Goal: Transaction & Acquisition: Purchase product/service

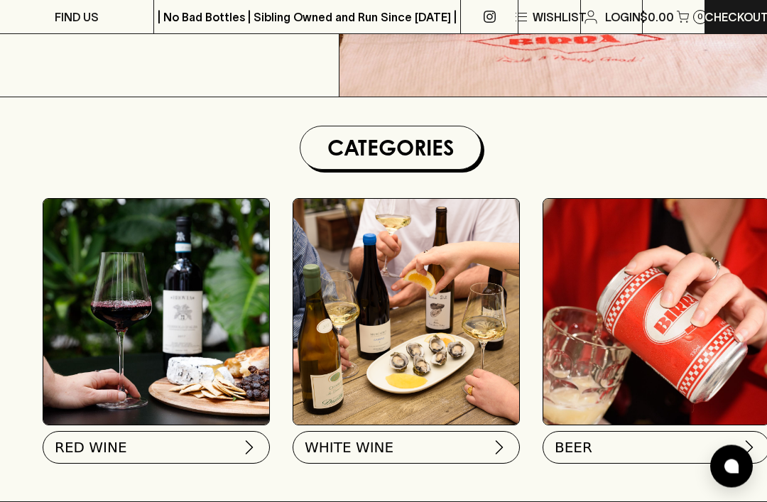
scroll to position [337, 0]
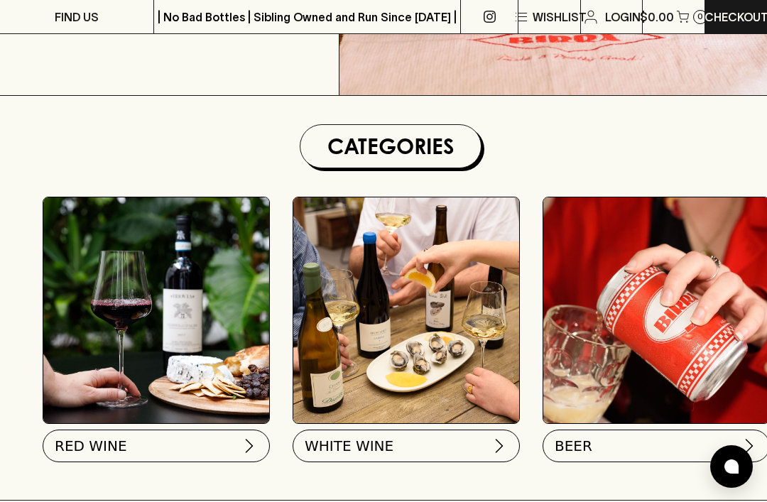
click at [251, 440] on img at bounding box center [249, 445] width 17 height 17
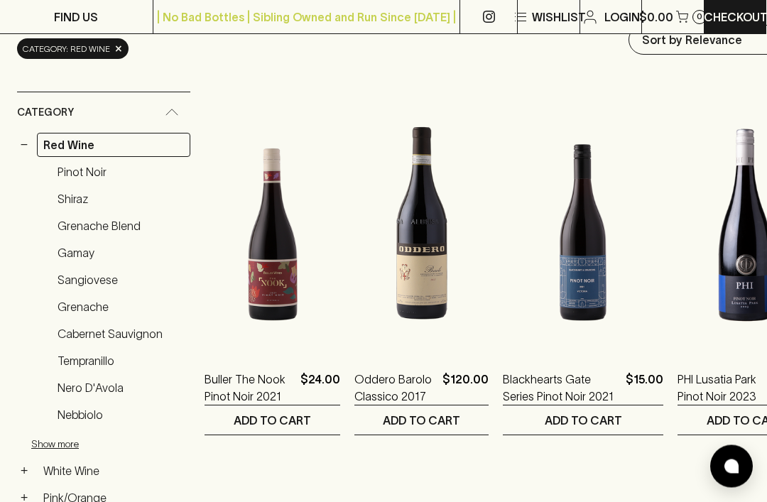
scroll to position [185, 1]
click at [97, 175] on link "Pinot Noir" at bounding box center [120, 172] width 139 height 24
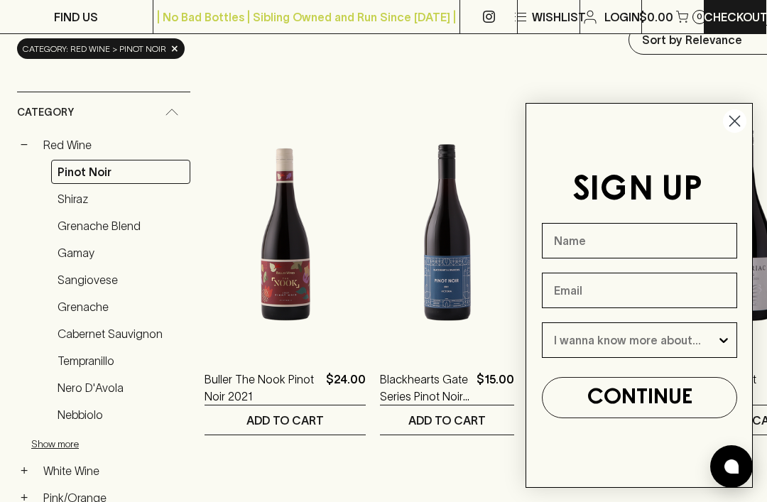
click at [745, 133] on circle "Close dialog" at bounding box center [734, 120] width 23 height 23
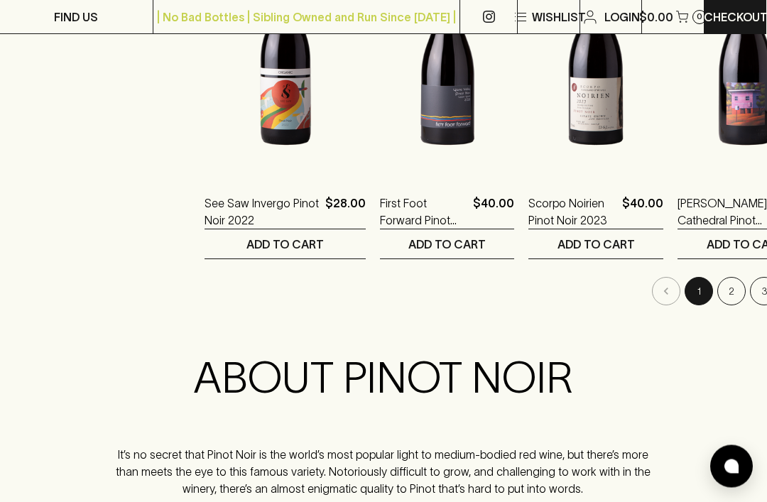
scroll to position [1861, 1]
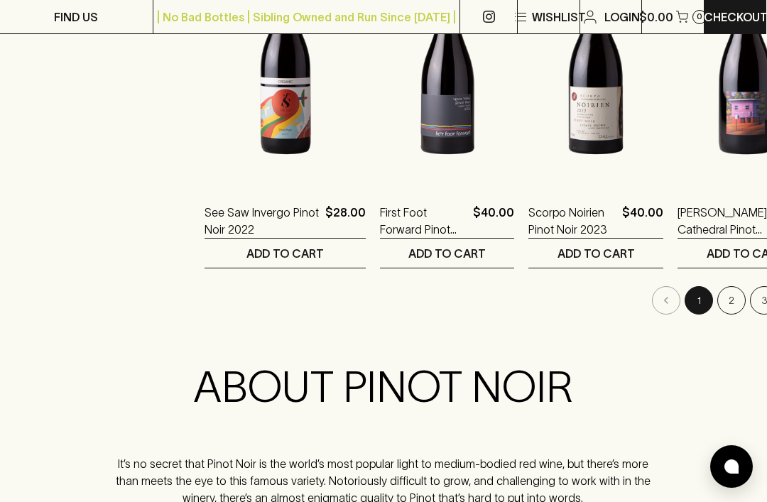
click at [717, 300] on button "2" at bounding box center [731, 300] width 28 height 28
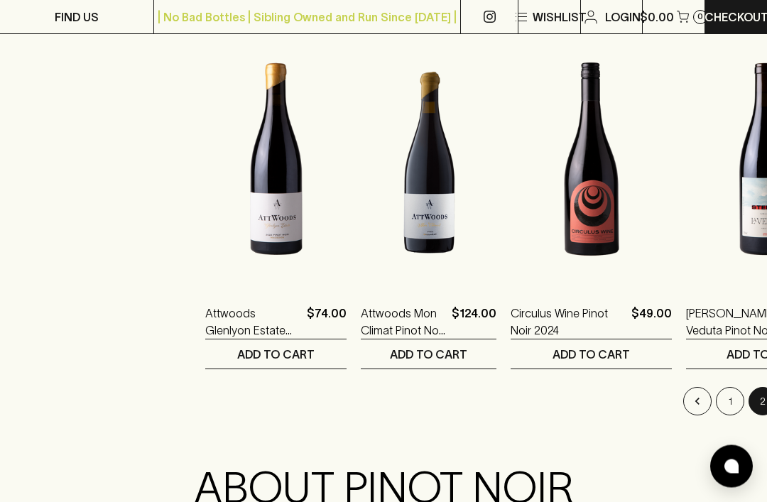
scroll to position [1760, 0]
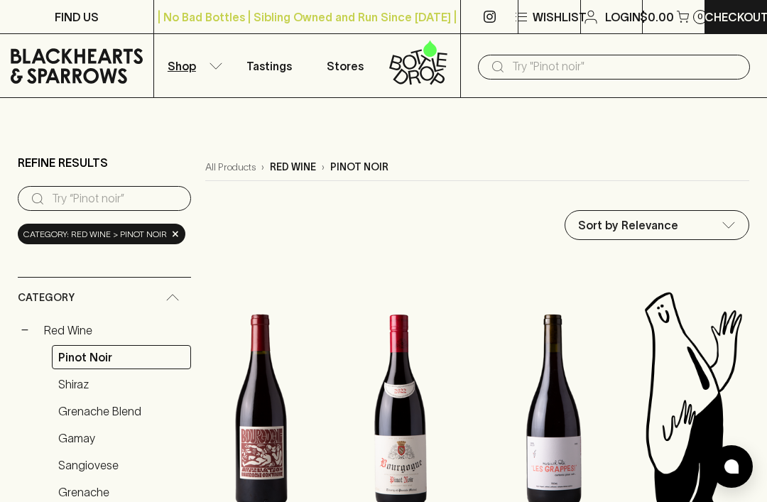
click at [195, 60] on p "Shop" at bounding box center [182, 66] width 28 height 17
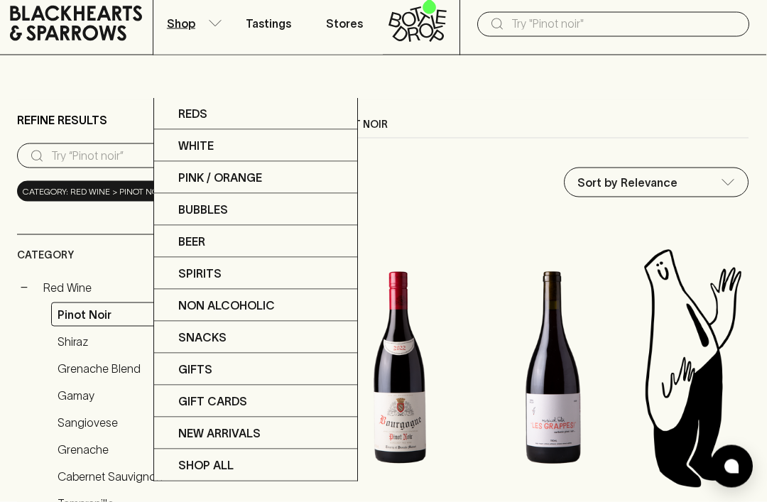
scroll to position [43, 1]
click at [216, 271] on p "Spirits" at bounding box center [199, 273] width 43 height 17
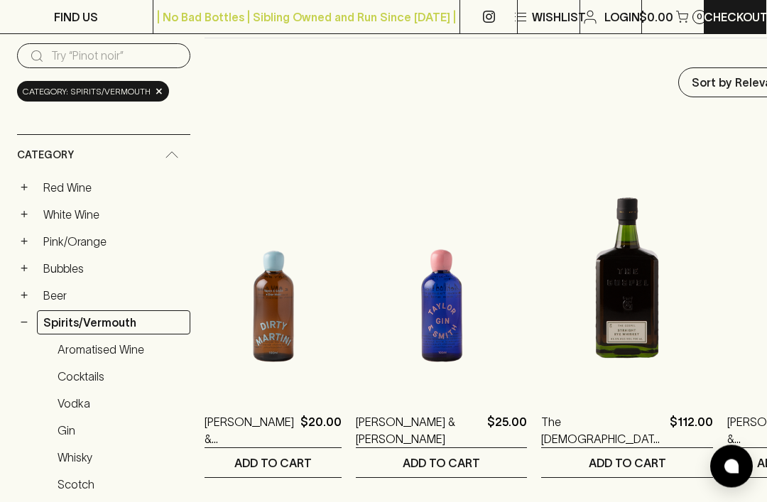
scroll to position [143, 1]
click at [72, 425] on link "Gin" at bounding box center [120, 430] width 139 height 24
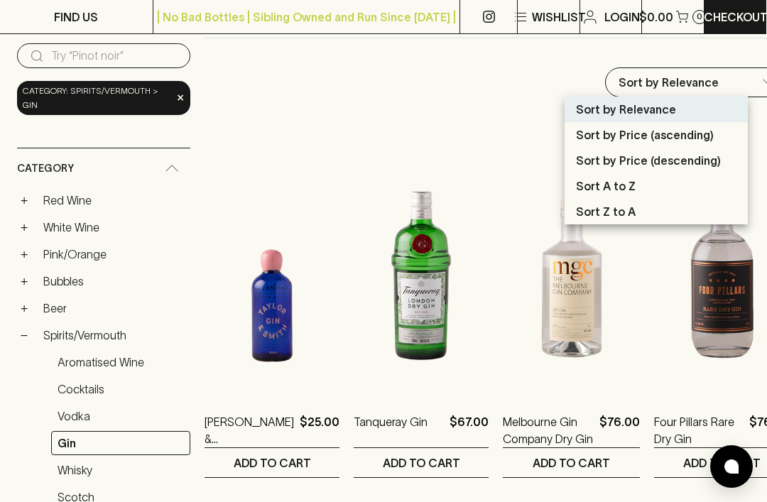
click at [688, 160] on p "Sort by Price (descending)" at bounding box center [648, 160] width 145 height 17
type input "price:desc"
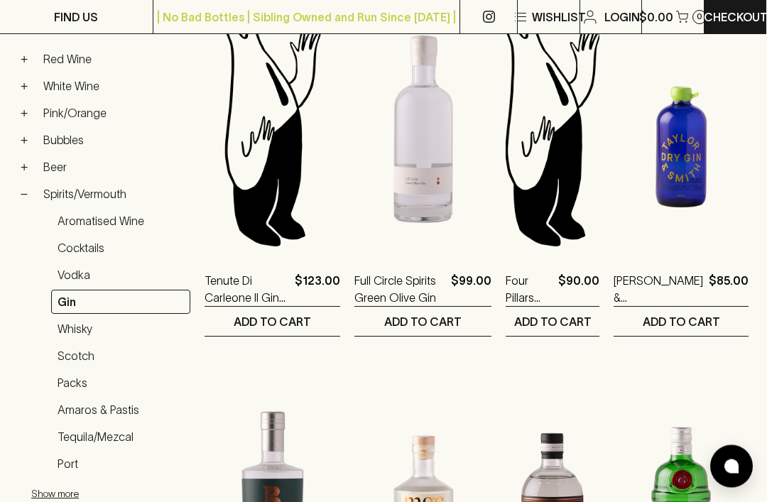
scroll to position [275, 1]
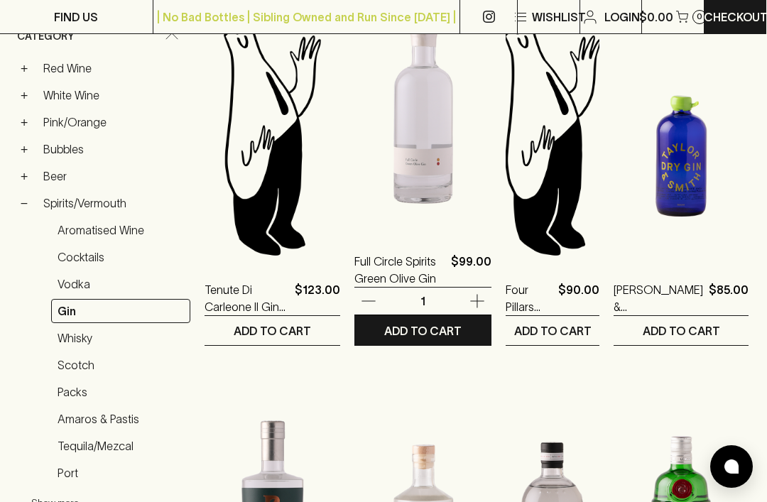
click at [418, 176] on img at bounding box center [422, 107] width 137 height 249
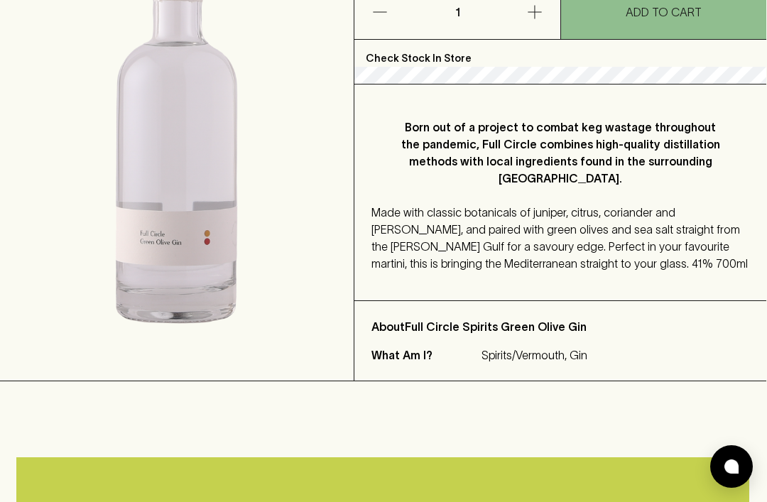
click at [392, 272] on p "Made with classic botanicals of juniper, citrus, coriander and angelica root, a…" at bounding box center [560, 238] width 378 height 68
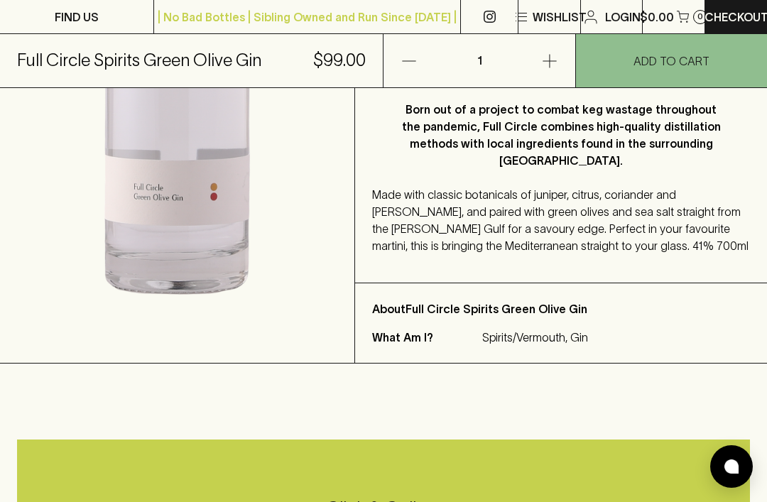
scroll to position [395, 0]
